Goal: Find specific page/section: Find specific page/section

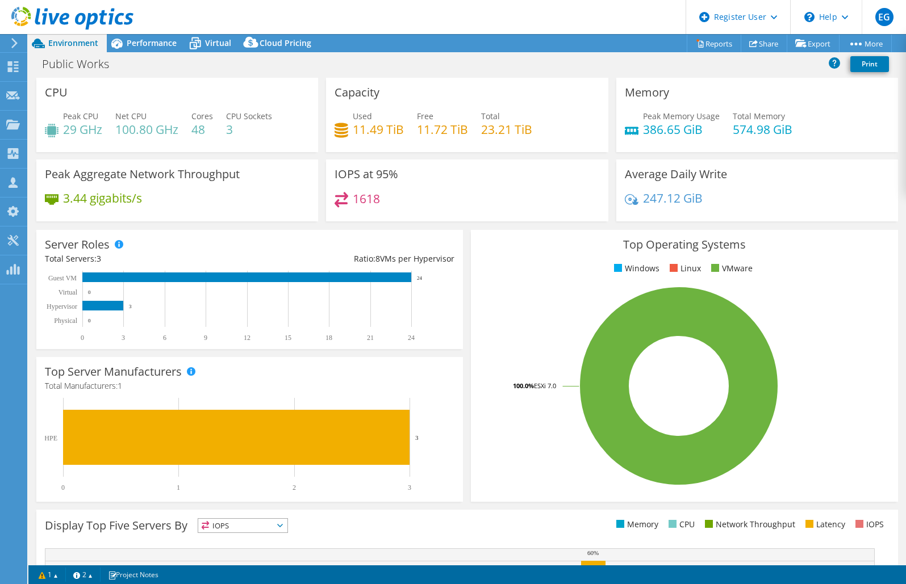
select select "USD"
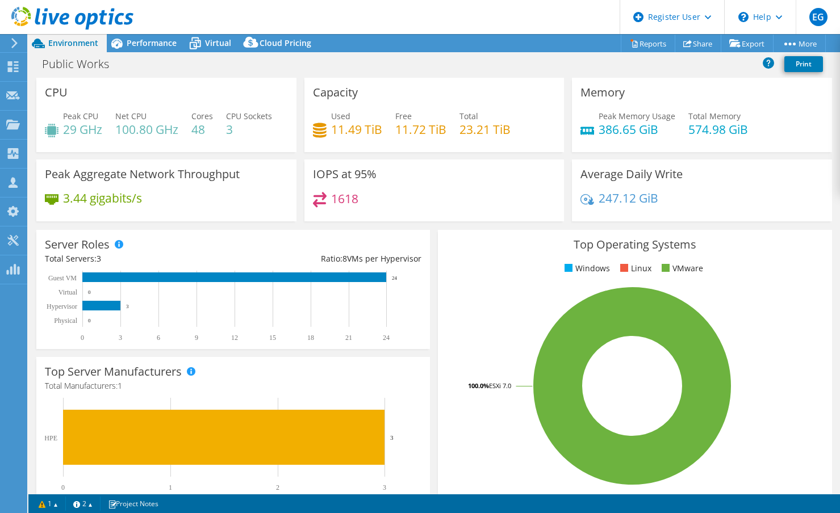
click at [809, 182] on div "Average Daily Write 247.12 GiB" at bounding box center [702, 191] width 260 height 62
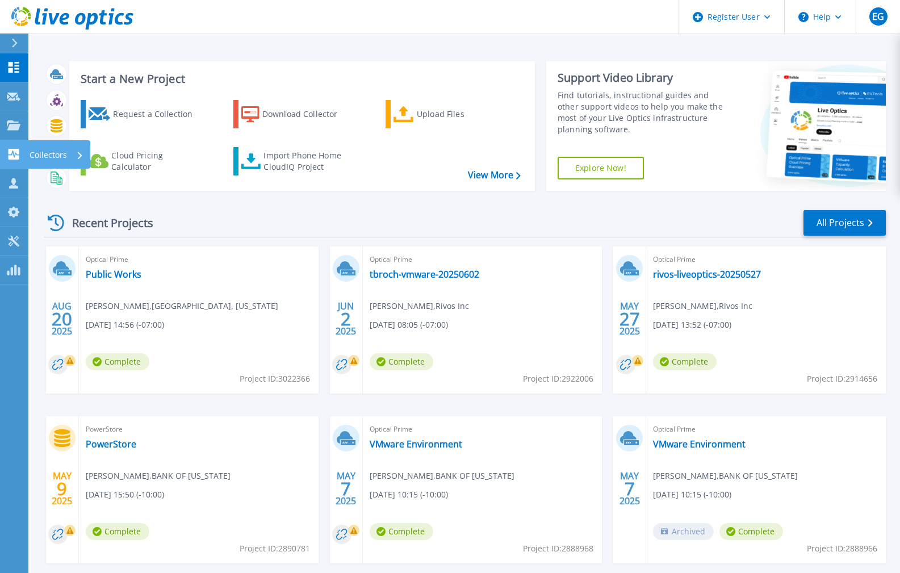
click at [15, 152] on icon at bounding box center [14, 154] width 11 height 11
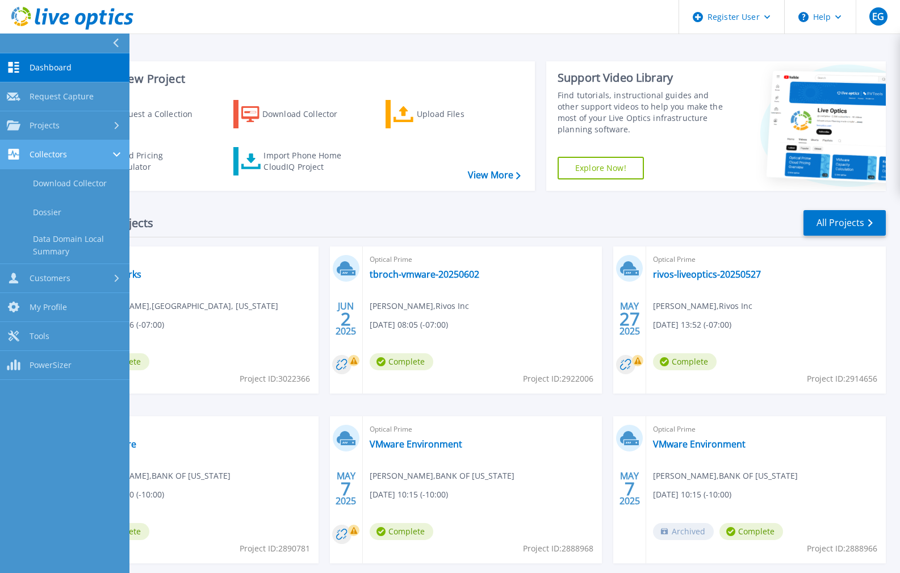
click at [60, 146] on link "Collectors Collectors" at bounding box center [64, 154] width 129 height 29
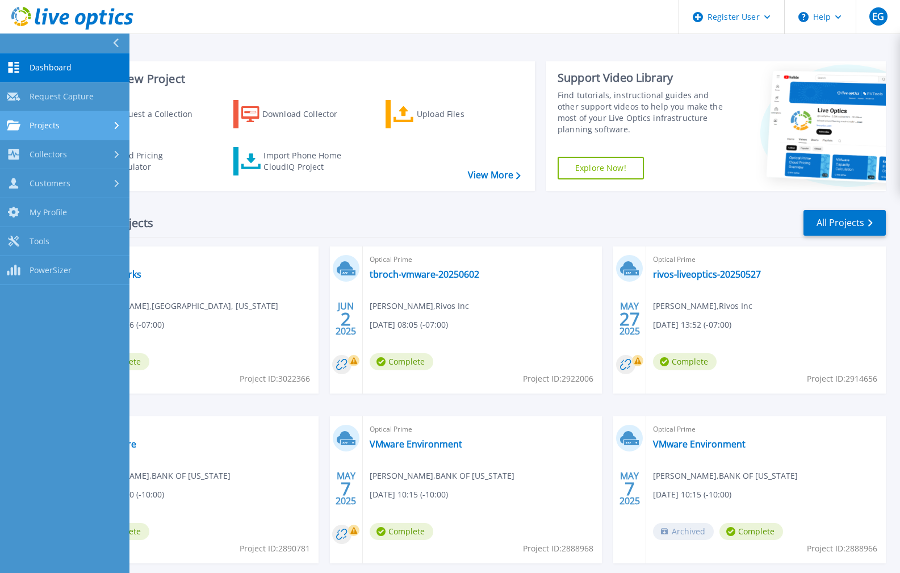
click at [74, 125] on div "Projects" at bounding box center [65, 125] width 116 height 10
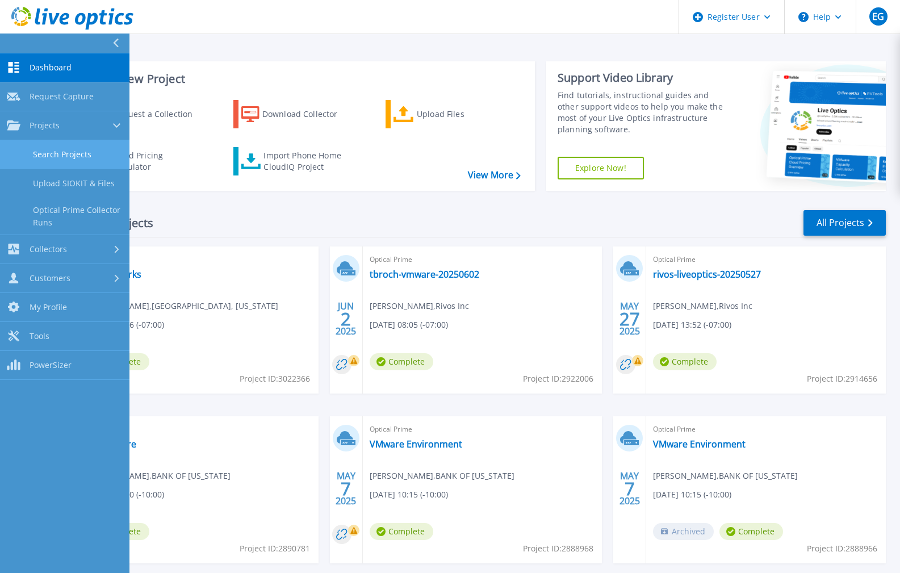
click at [77, 154] on link "Search Projects" at bounding box center [64, 154] width 129 height 29
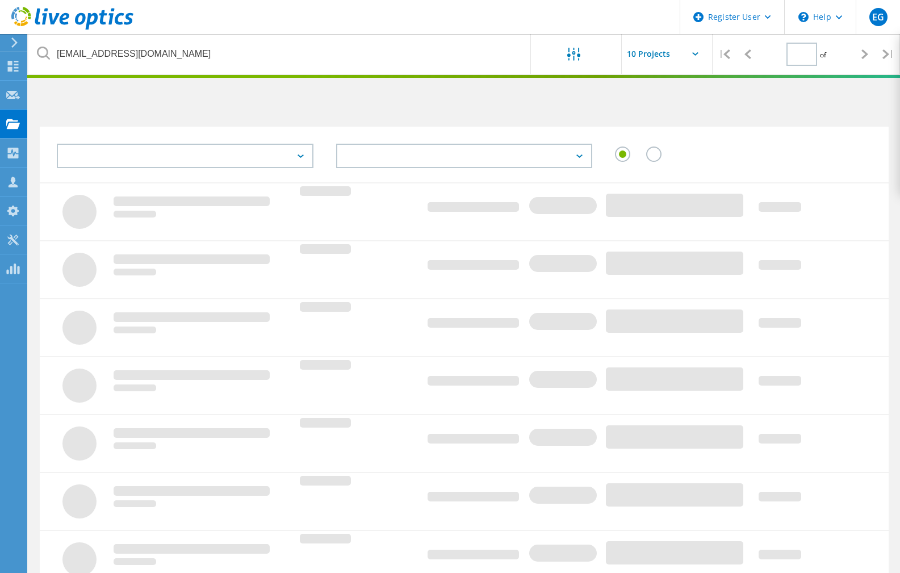
type input "1"
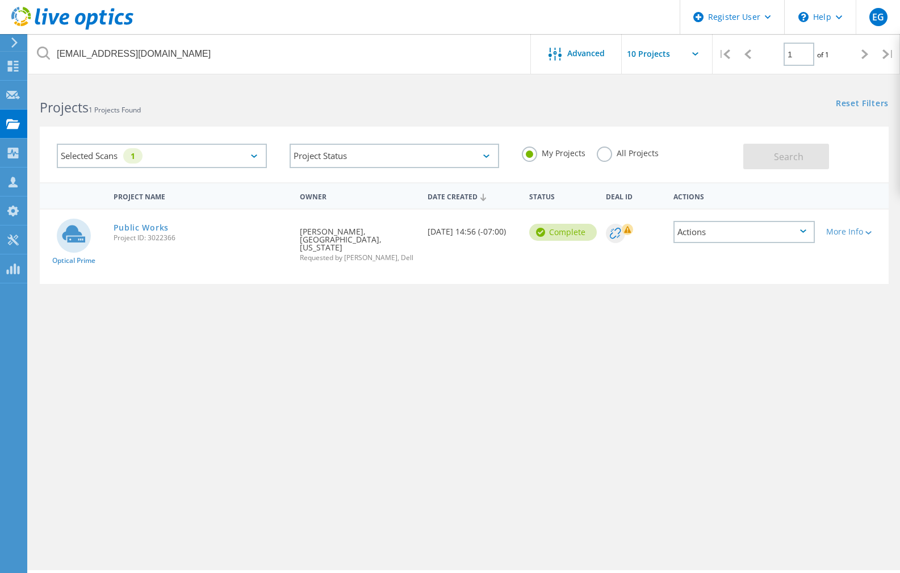
click at [602, 154] on label "All Projects" at bounding box center [628, 151] width 62 height 11
click at [0, 0] on input "All Projects" at bounding box center [0, 0] width 0 height 0
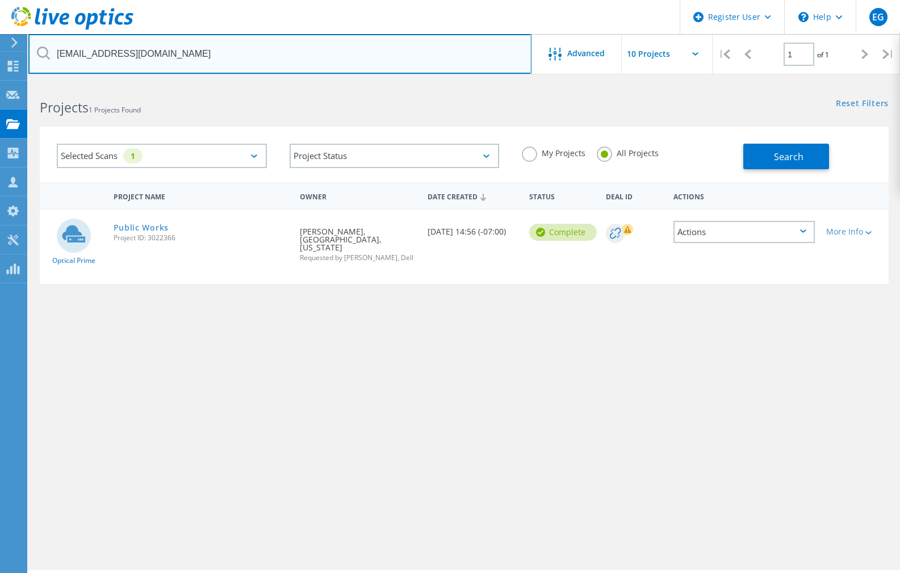
drag, startPoint x: 187, startPoint y: 53, endPoint x: -51, endPoint y: 39, distance: 238.3
click at [0, 39] on html "Register User \n Help Explore Helpful Articles Contact Support EG Dell User Edg…" at bounding box center [450, 302] width 900 height 604
paste input "Iovance"
type input "Iovance"
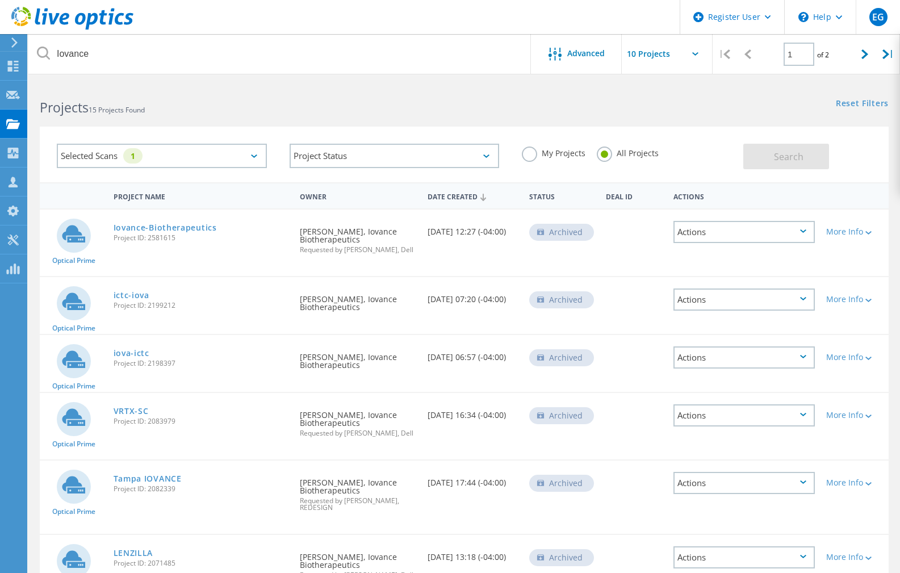
click at [369, 87] on div "Projects 15 Projects Found" at bounding box center [245, 97] width 435 height 30
